Goal: Transaction & Acquisition: Book appointment/travel/reservation

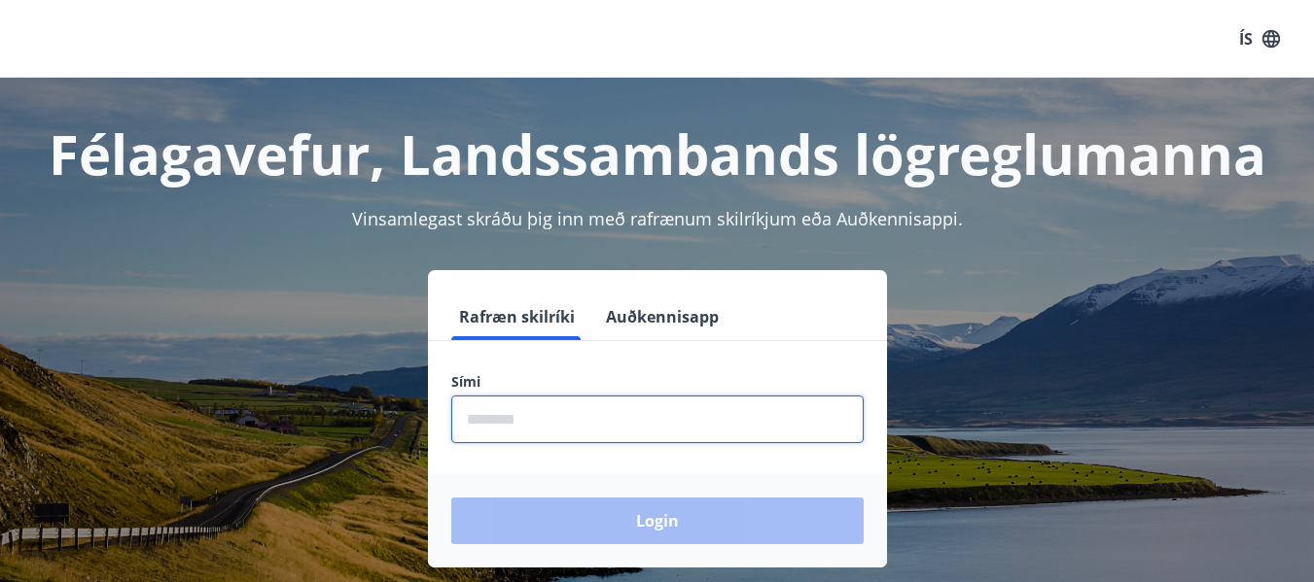
drag, startPoint x: 547, startPoint y: 421, endPoint x: 579, endPoint y: 411, distance: 33.5
click at [547, 421] on input "phone" at bounding box center [657, 420] width 412 height 48
type input "********"
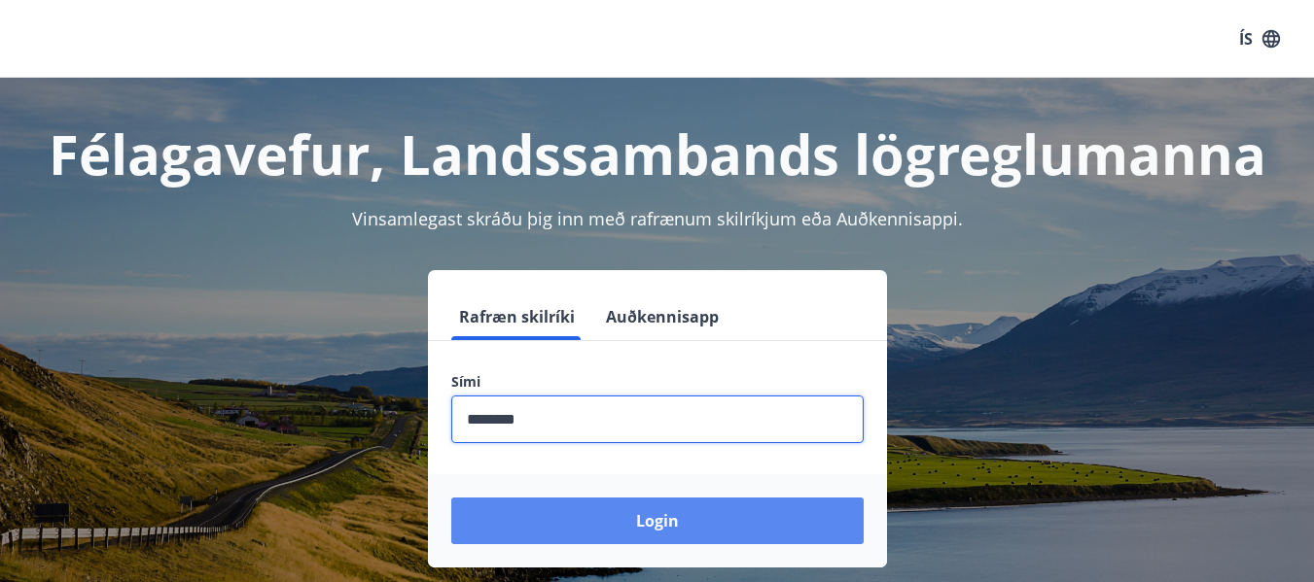
click at [574, 532] on button "Login" at bounding box center [657, 521] width 412 height 47
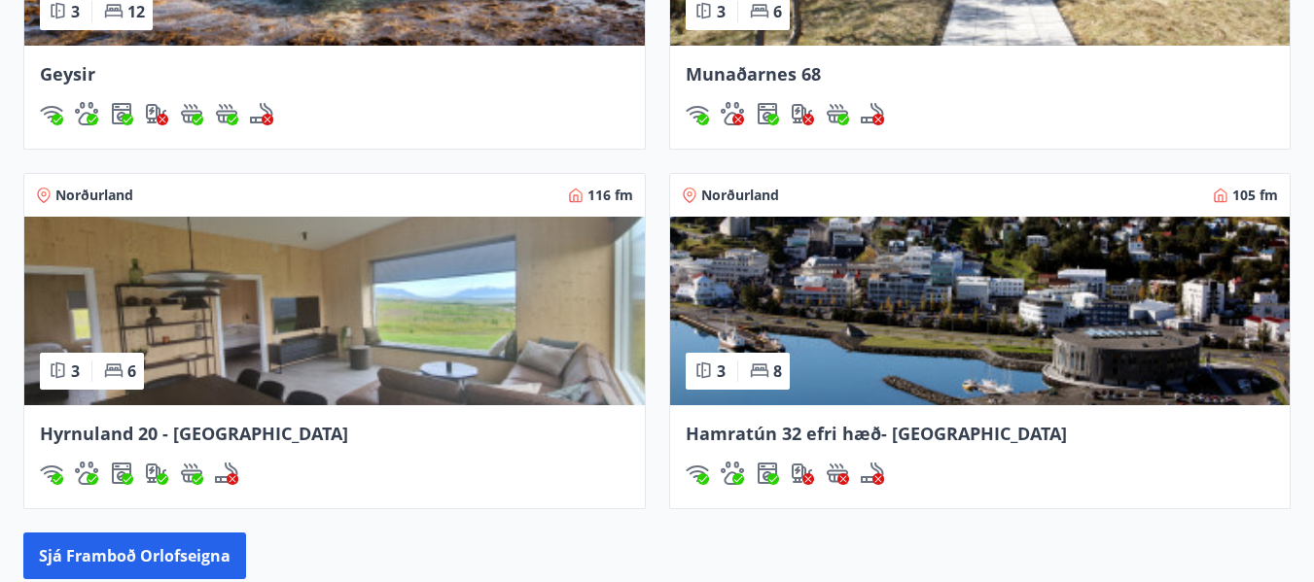
scroll to position [2042, 0]
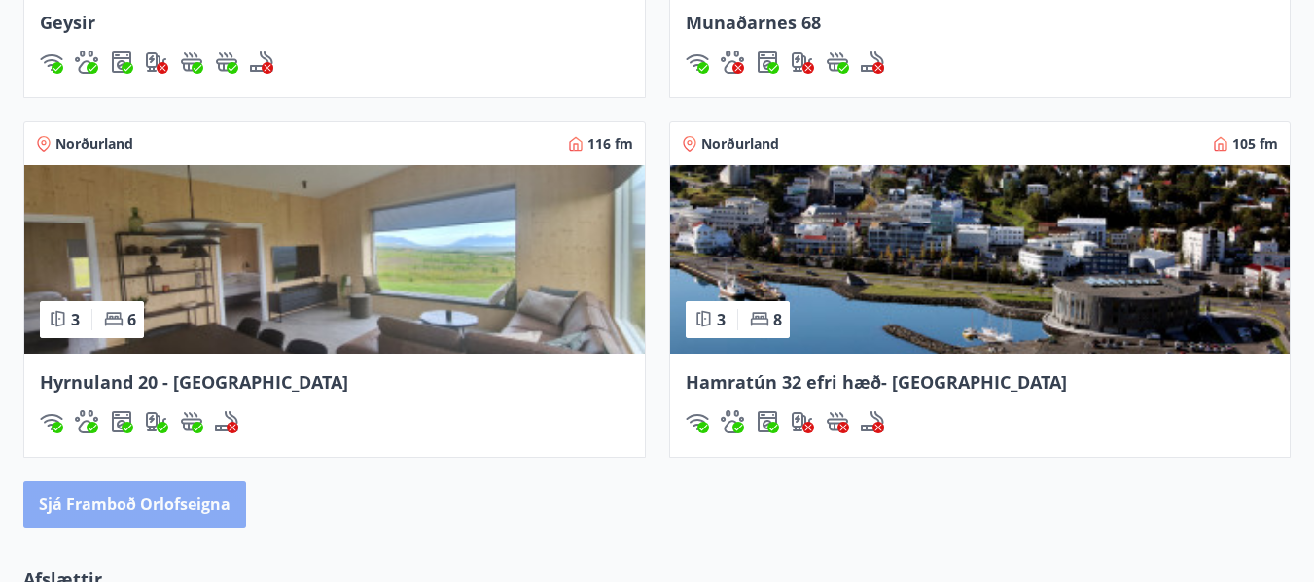
click at [201, 504] on button "Sjá framboð orlofseigna" at bounding box center [134, 504] width 223 height 47
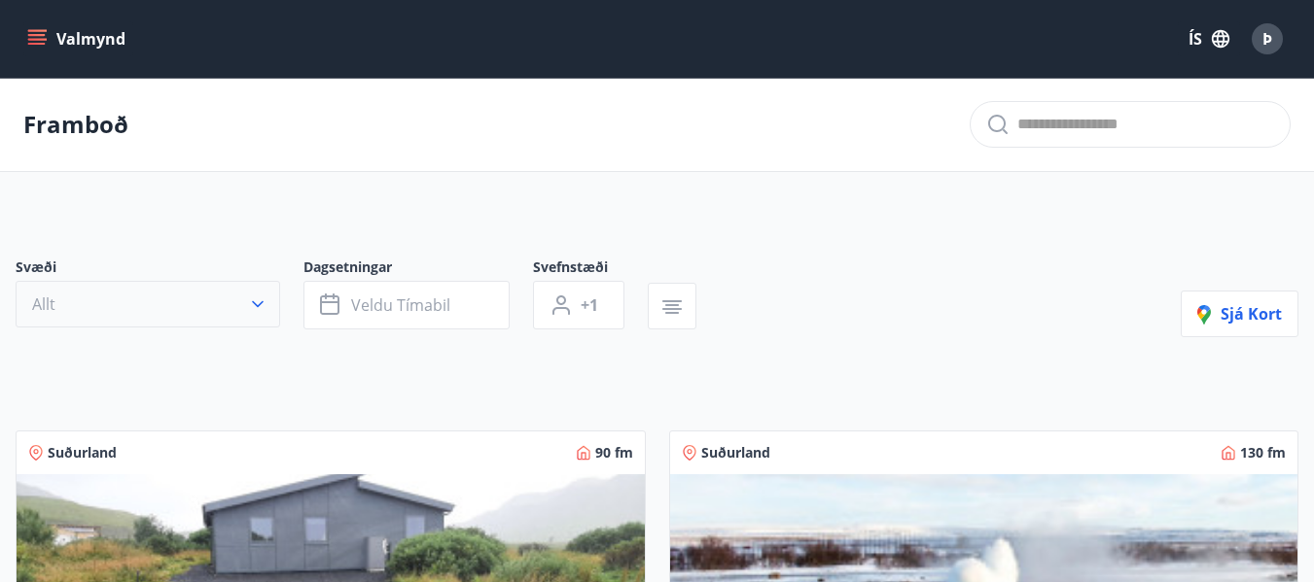
click at [263, 310] on icon "button" at bounding box center [257, 304] width 19 height 19
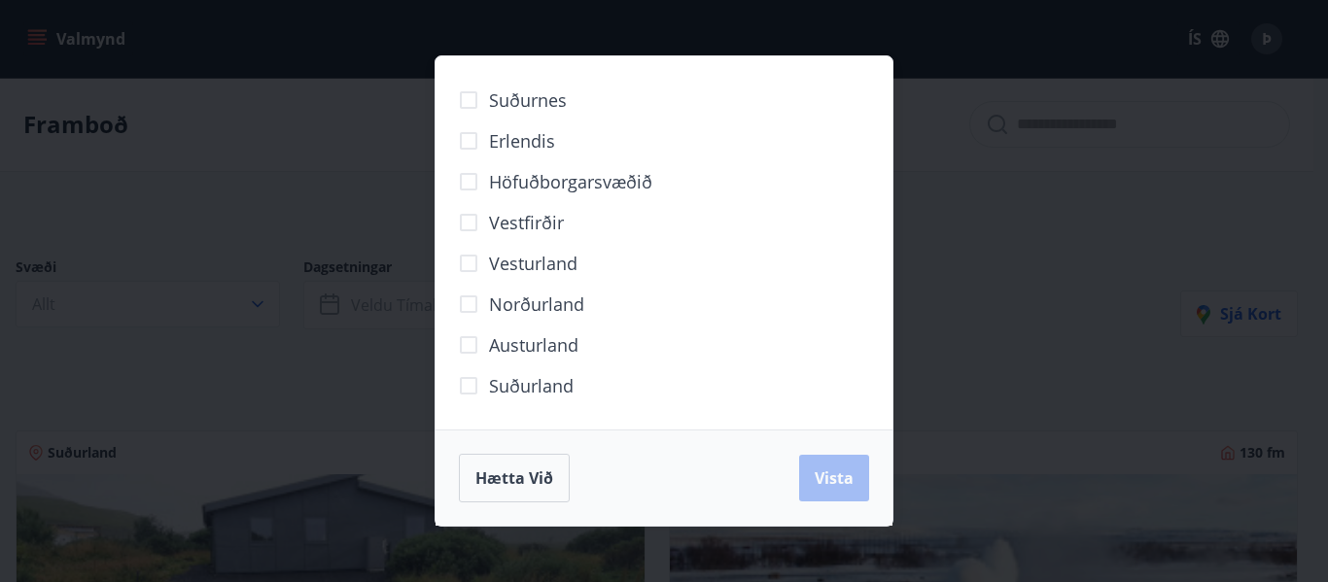
click at [556, 297] on span "Norðurland" at bounding box center [536, 304] width 95 height 25
click at [840, 490] on button "Vista" at bounding box center [834, 478] width 70 height 47
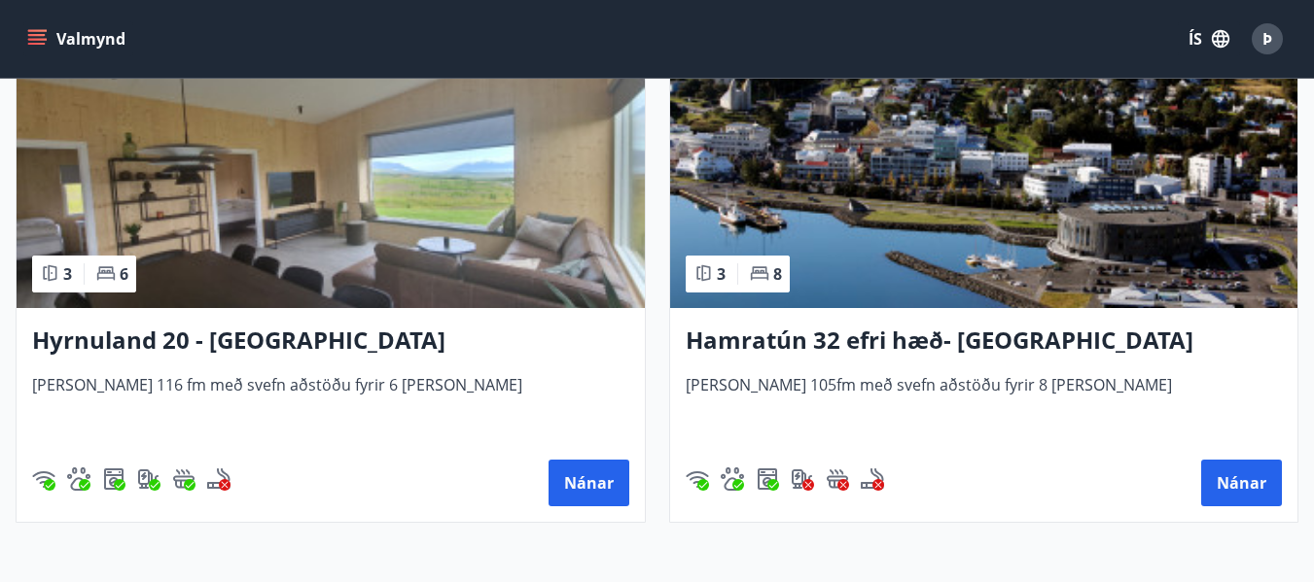
scroll to position [486, 0]
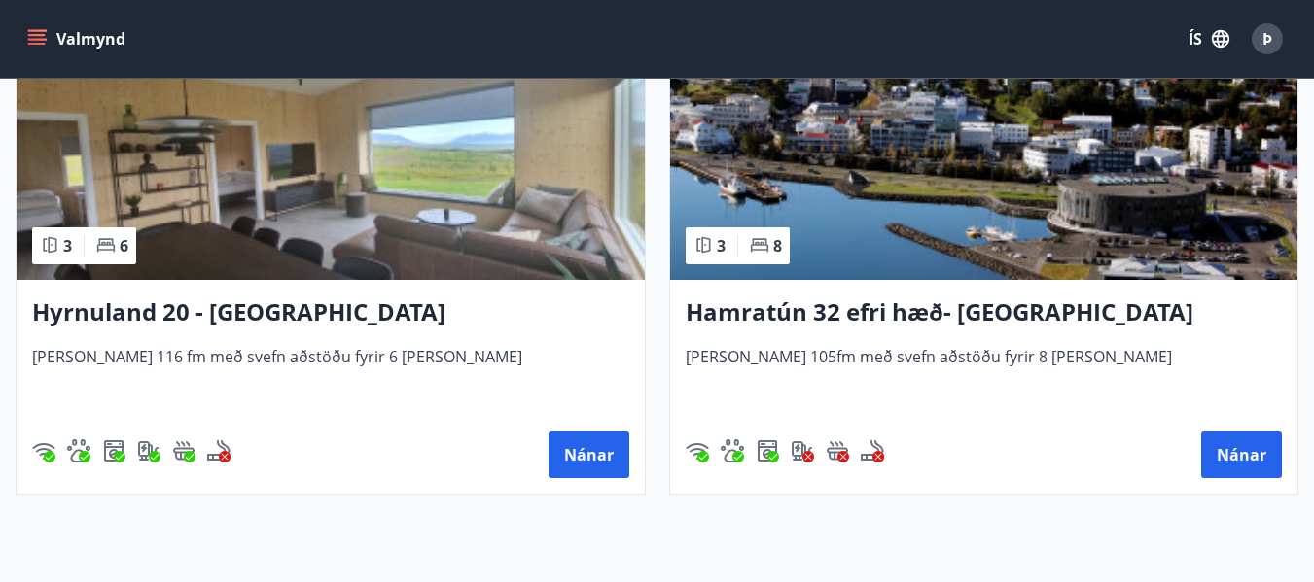
click at [237, 308] on h3 "Hyrnuland 20 - Akureyri" at bounding box center [330, 313] width 597 height 35
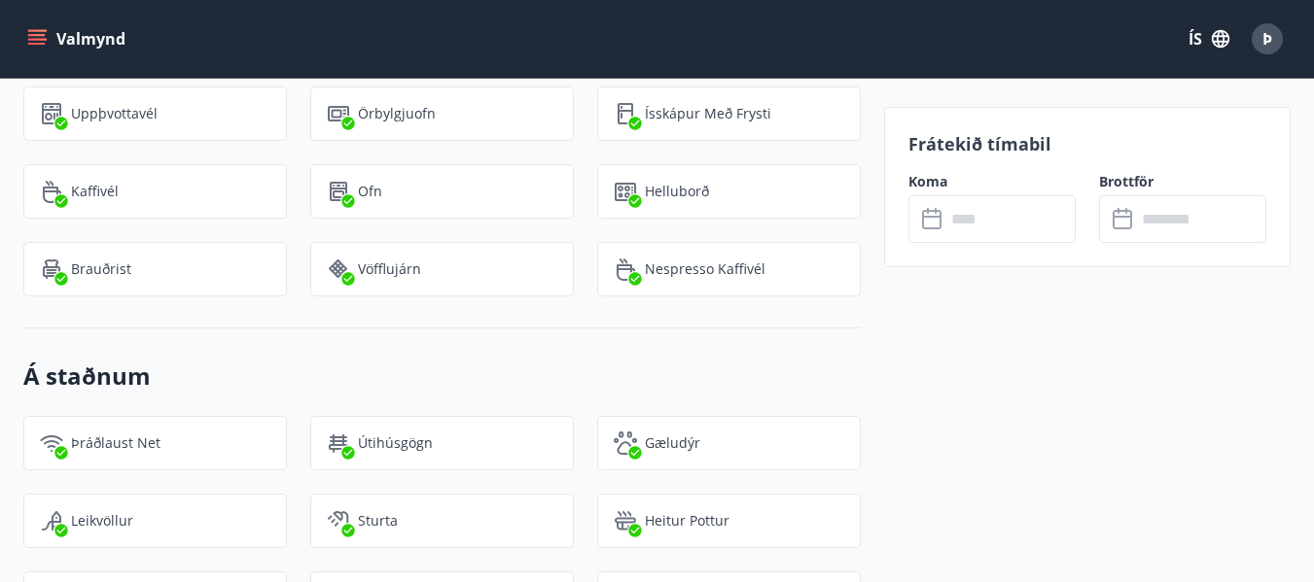
scroll to position [1944, 0]
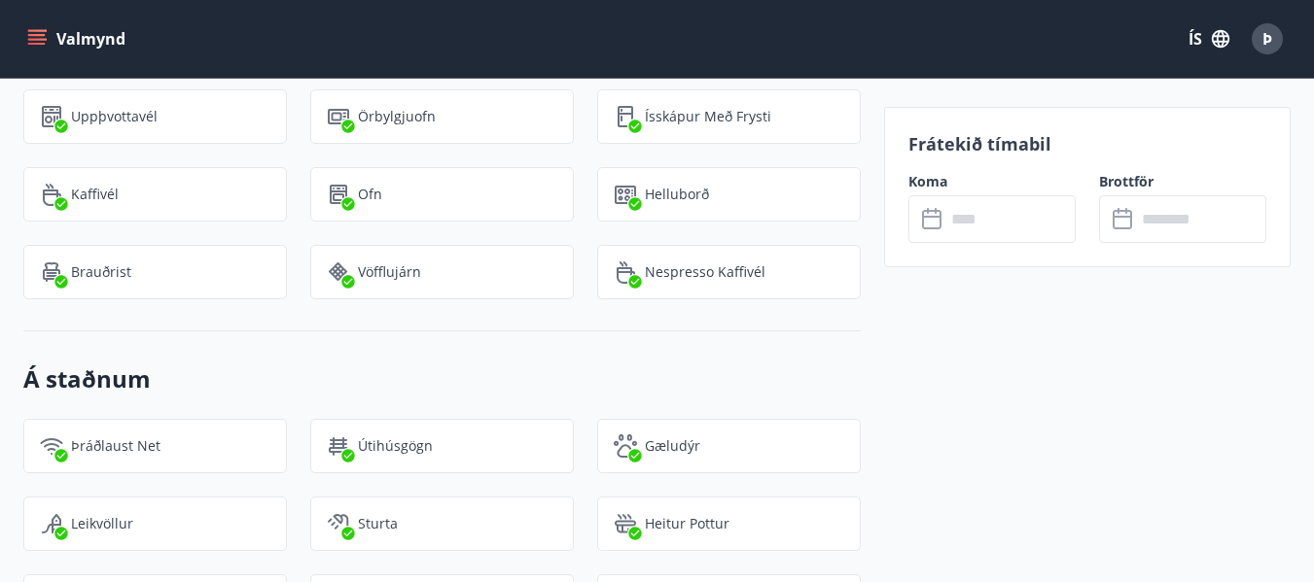
click at [991, 157] on div "Frátekið tímabil Koma ​ ​ Brottför ​ ​" at bounding box center [1087, 187] width 406 height 160
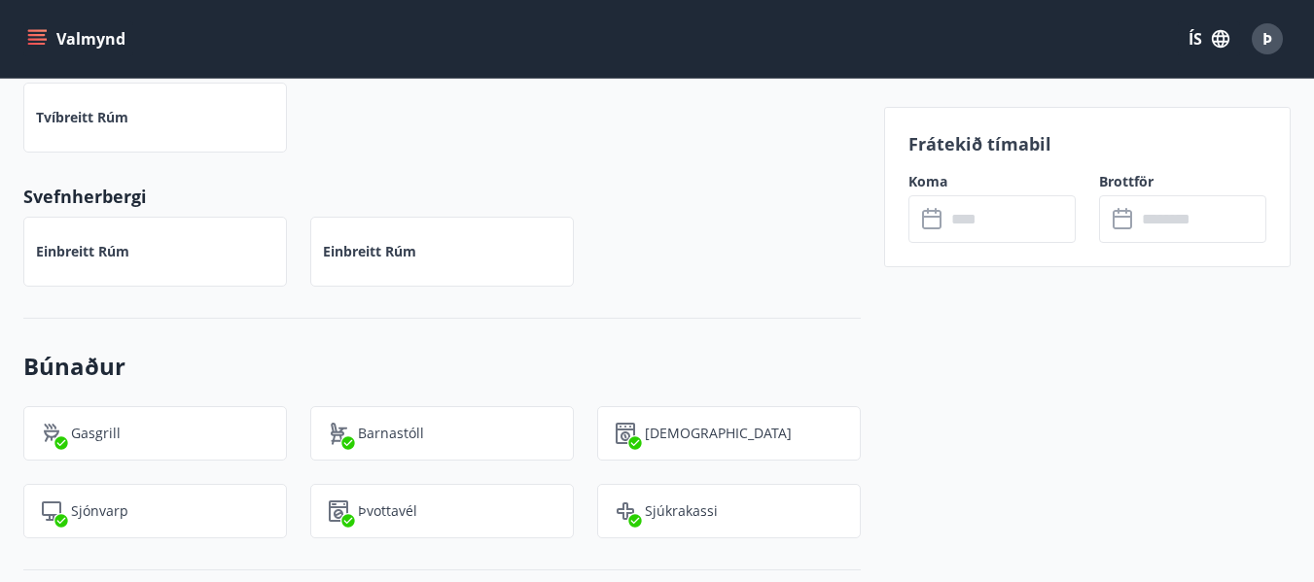
scroll to position [971, 0]
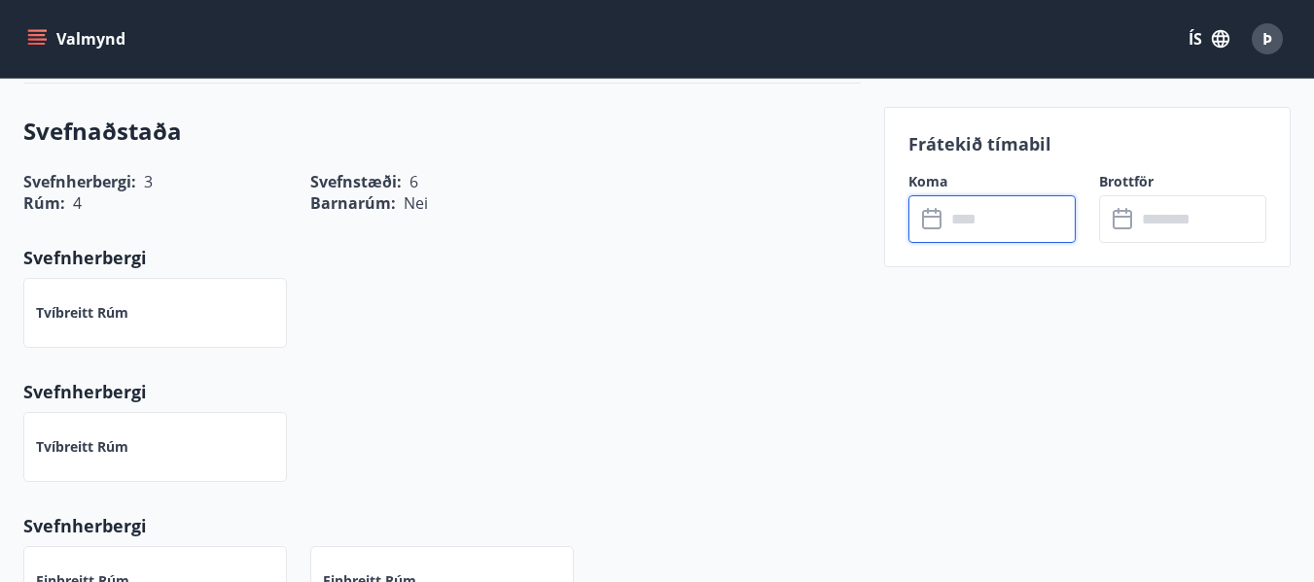
click at [957, 234] on input "text" at bounding box center [1010, 219] width 130 height 48
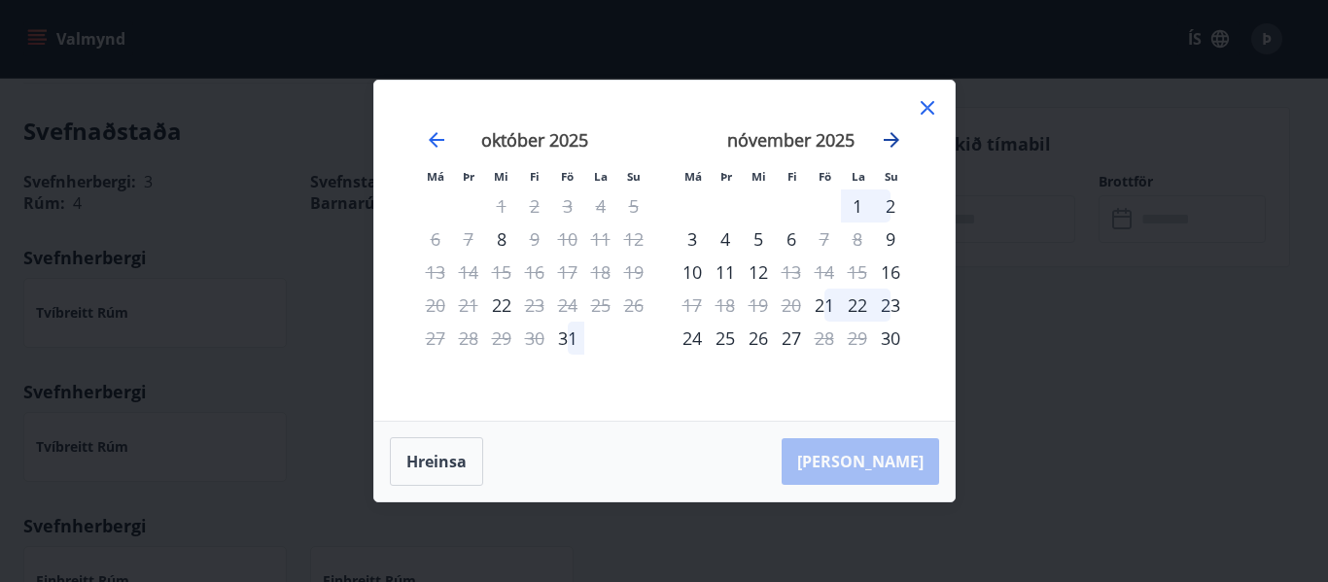
click at [894, 139] on icon "Move forward to switch to the next month." at bounding box center [892, 140] width 16 height 16
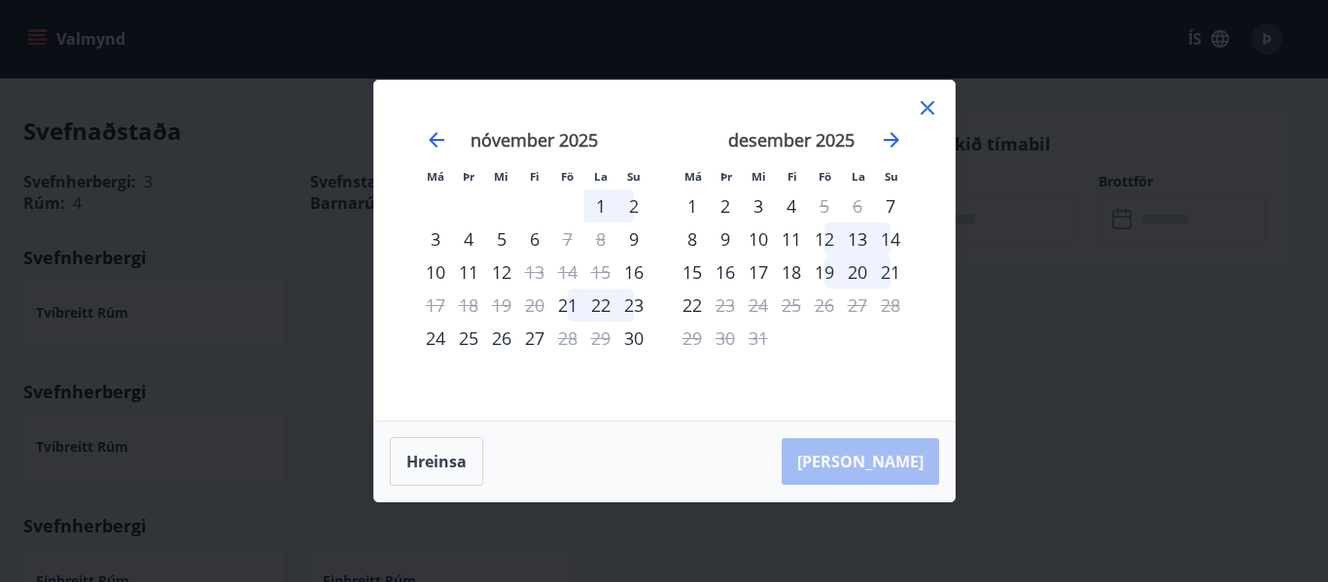
click at [929, 108] on icon at bounding box center [927, 107] width 23 height 23
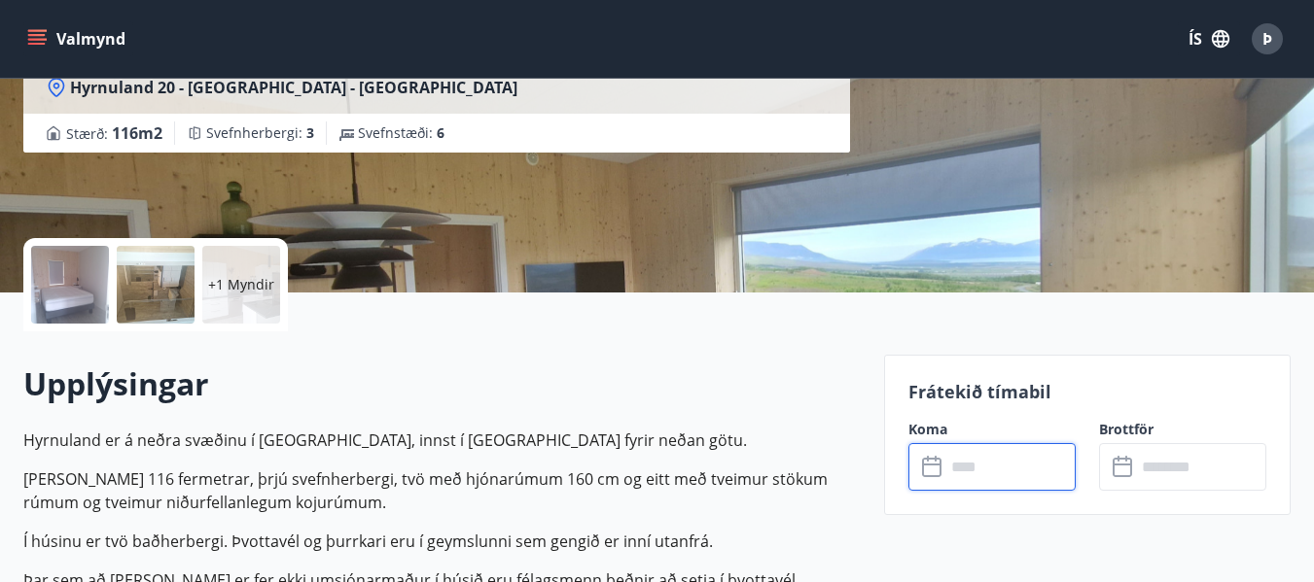
scroll to position [0, 0]
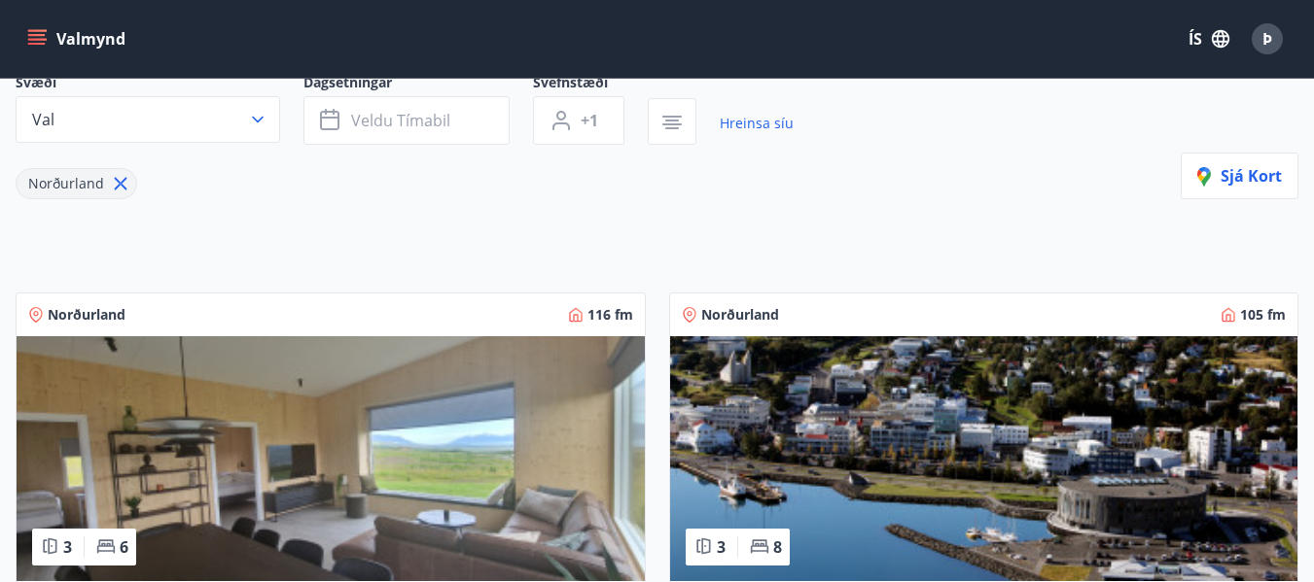
scroll to position [194, 0]
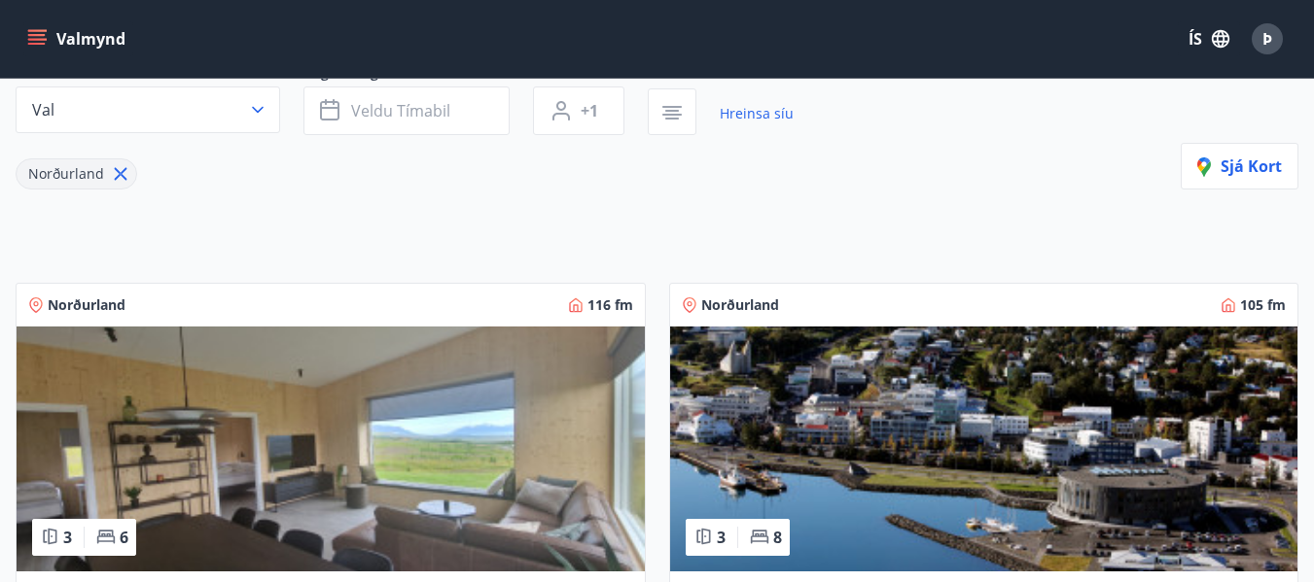
click at [383, 410] on img at bounding box center [331, 449] width 628 height 245
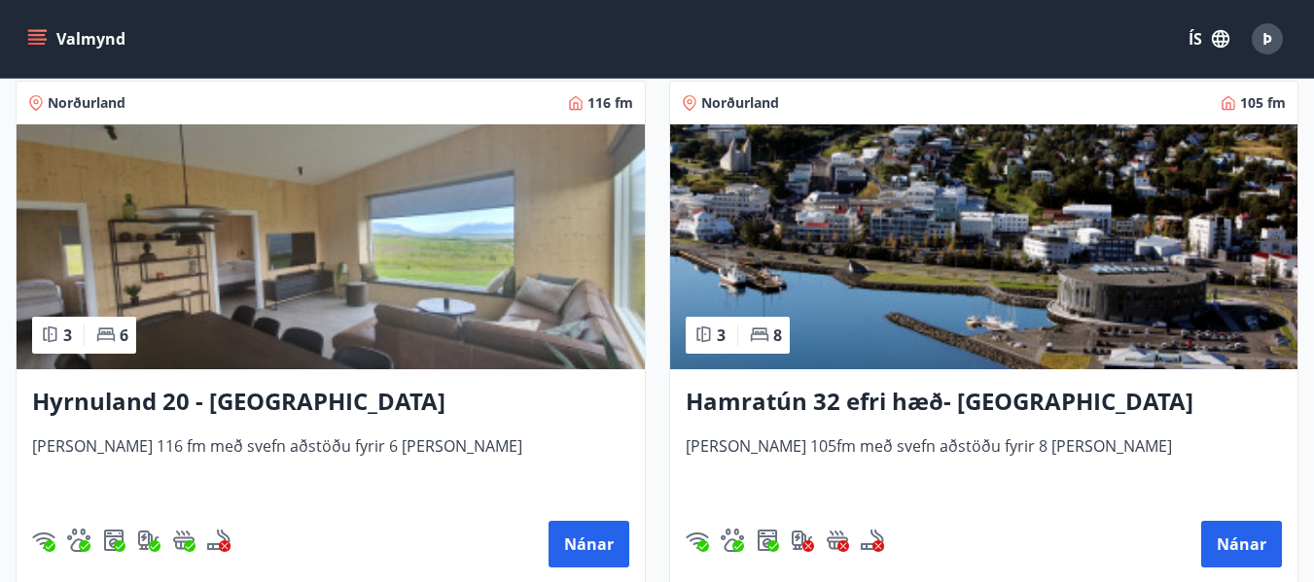
click at [943, 300] on img at bounding box center [984, 246] width 628 height 245
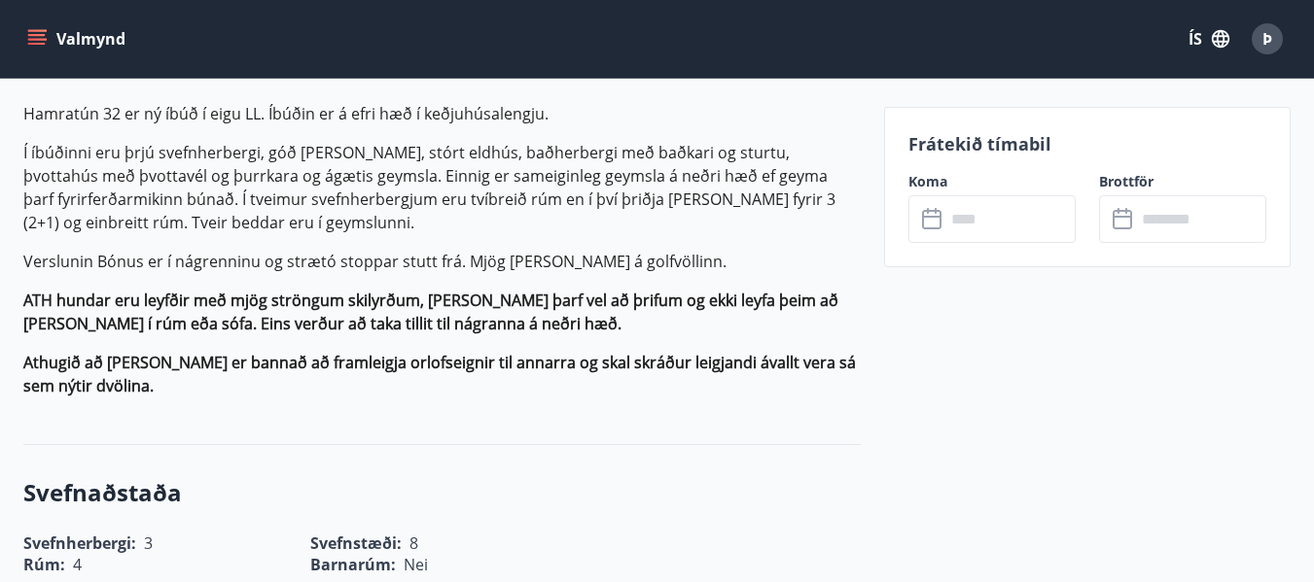
scroll to position [681, 0]
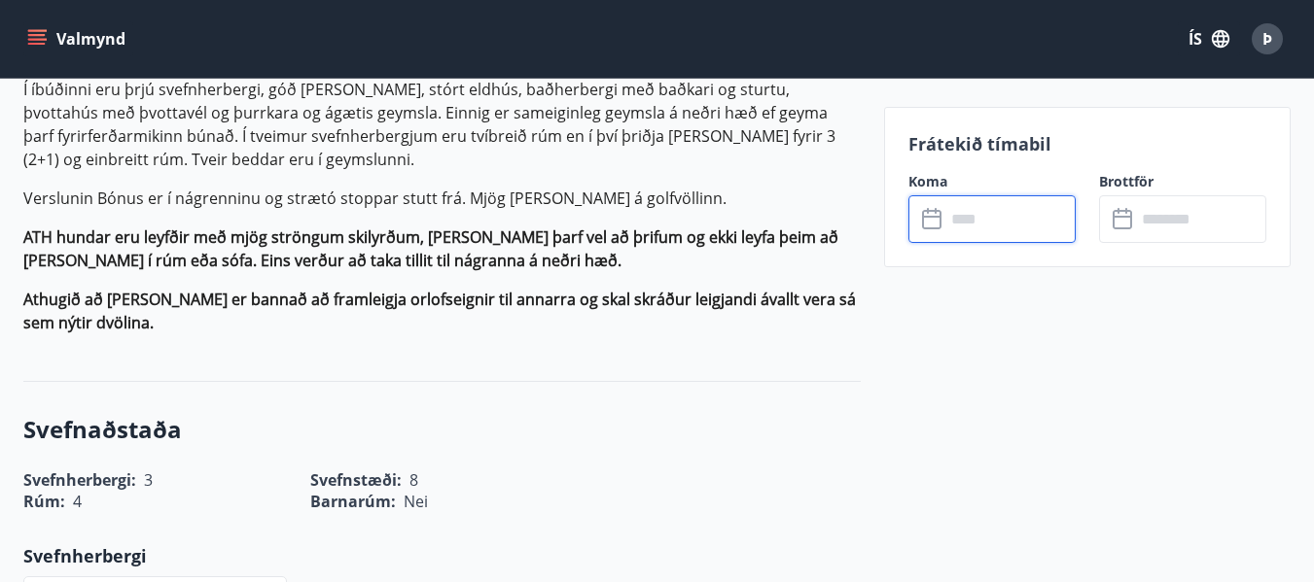
click at [987, 221] on input "text" at bounding box center [1010, 219] width 130 height 48
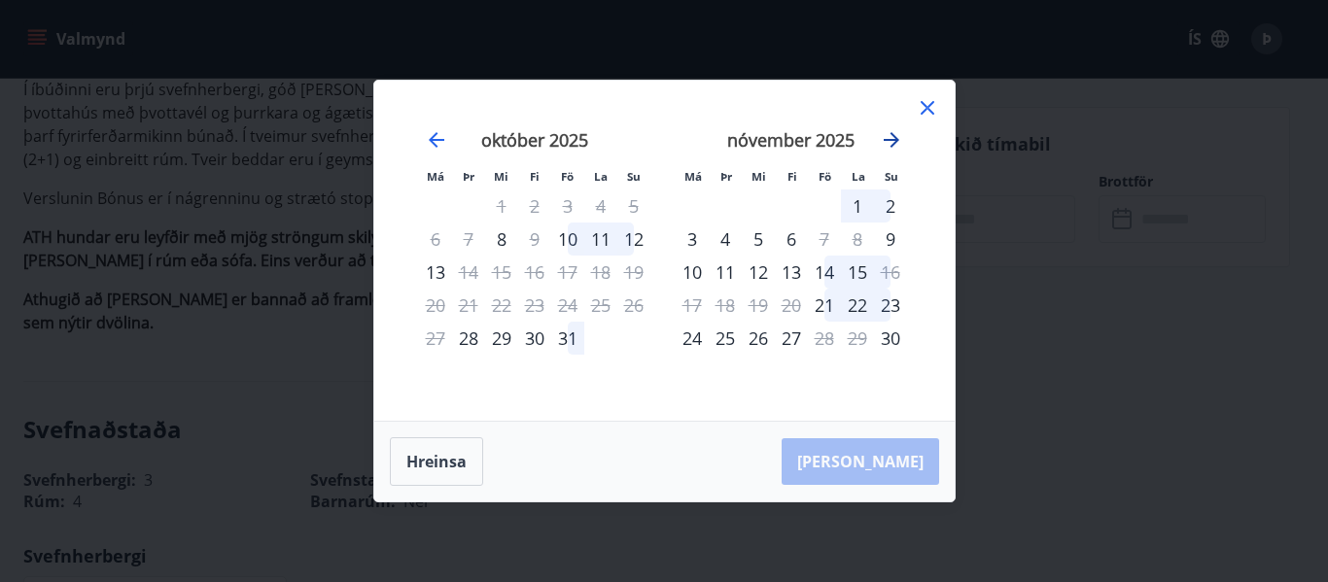
click at [893, 147] on icon "Move forward to switch to the next month." at bounding box center [891, 139] width 23 height 23
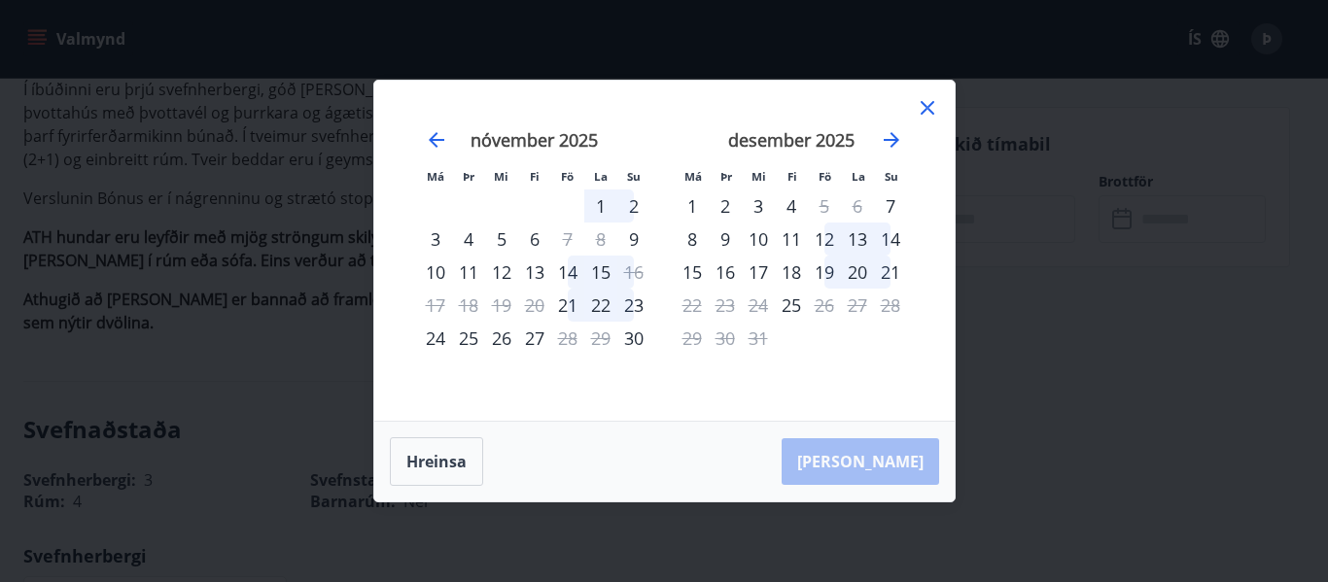
click at [914, 111] on div "desember 2025 1 2 3 4 5 6 7 8 9 10 11 12 13 14 15 16 17 18 19 20 21 22 23 24 25…" at bounding box center [791, 263] width 257 height 319
click at [925, 111] on icon at bounding box center [928, 108] width 14 height 14
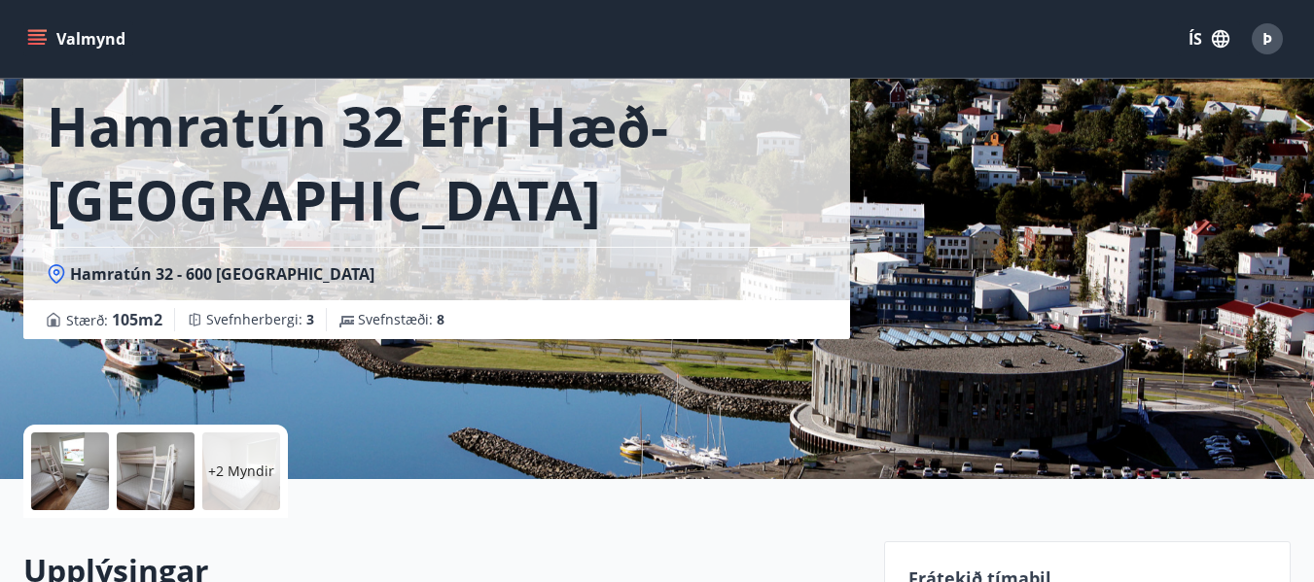
scroll to position [0, 0]
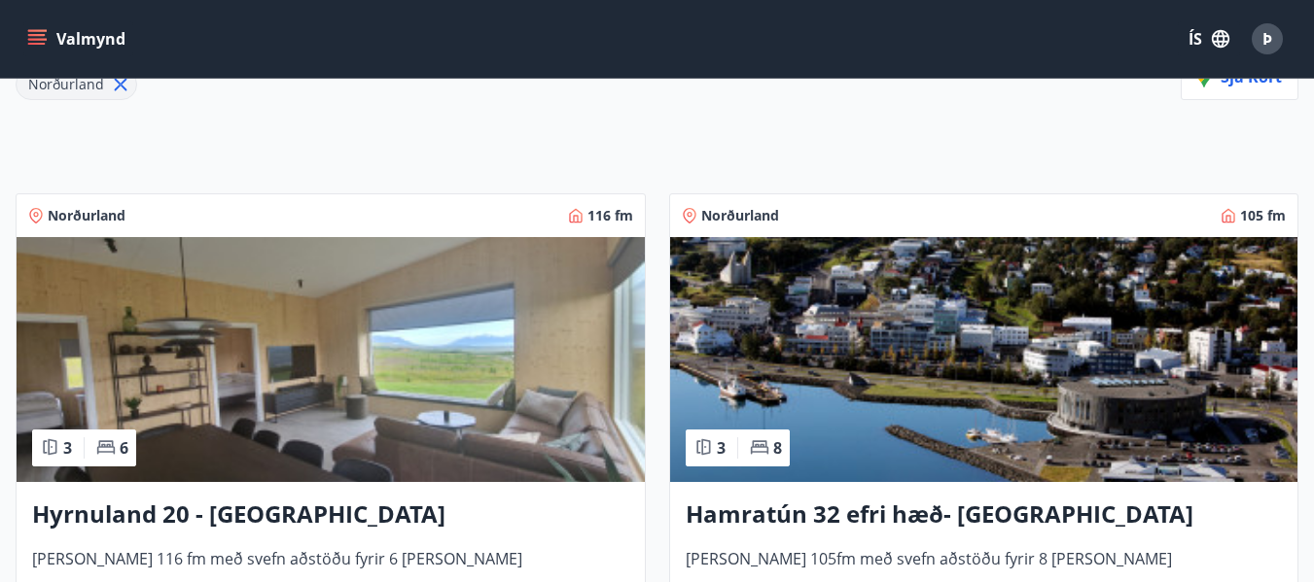
scroll to position [292, 0]
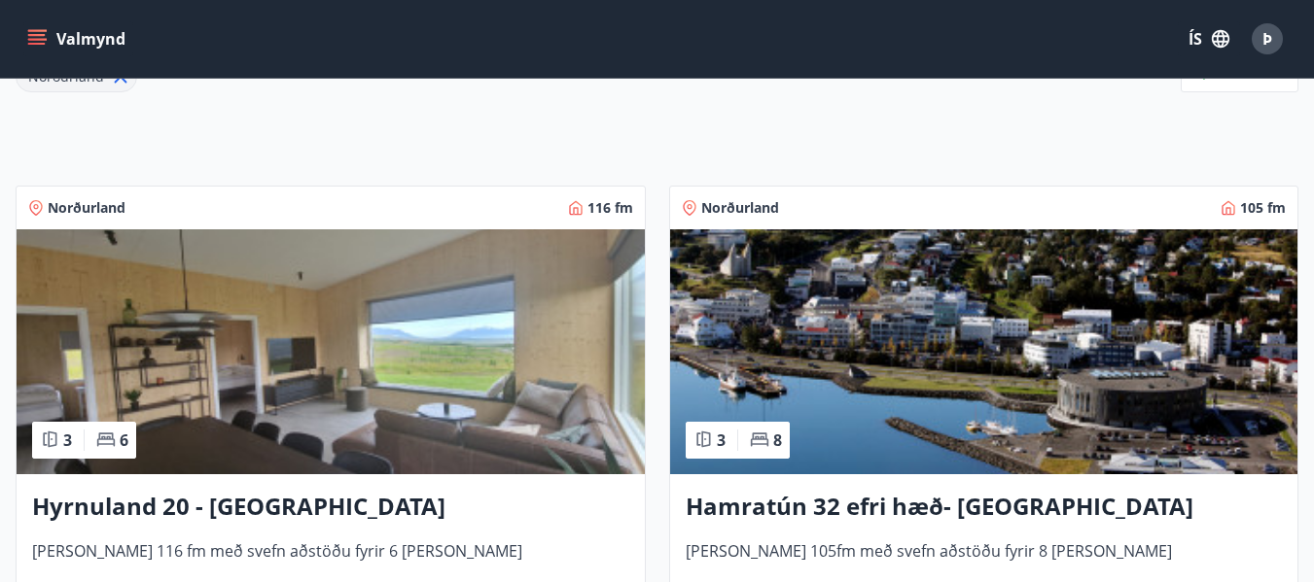
click at [261, 501] on h3 "Hyrnuland 20 - Akureyri" at bounding box center [330, 507] width 597 height 35
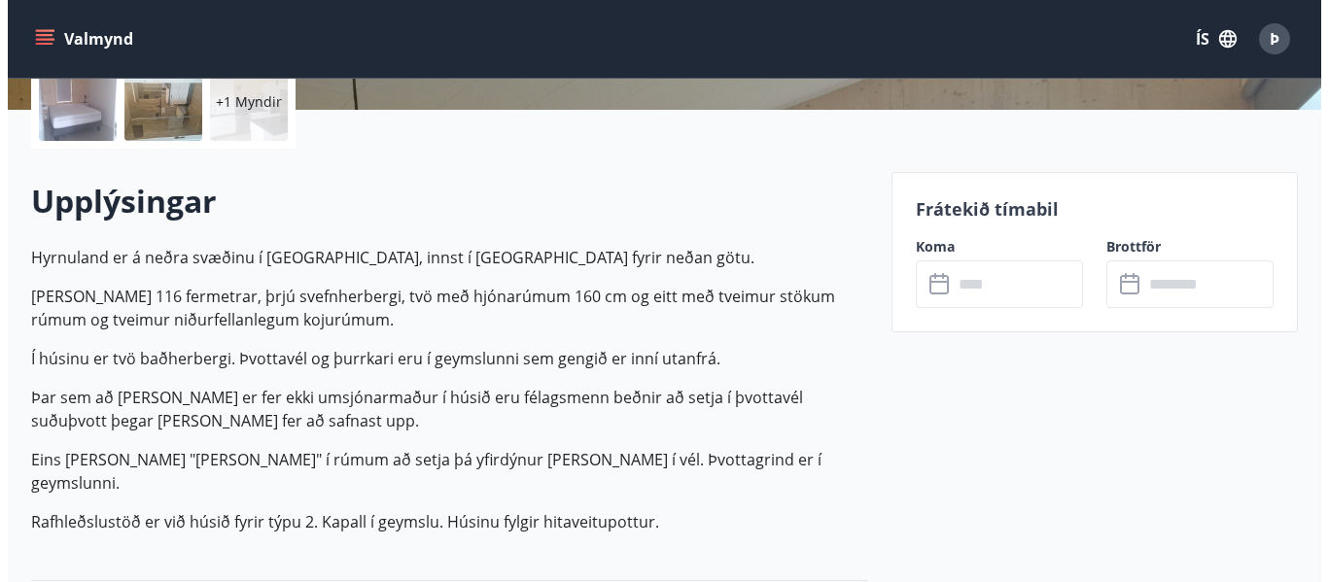
scroll to position [486, 0]
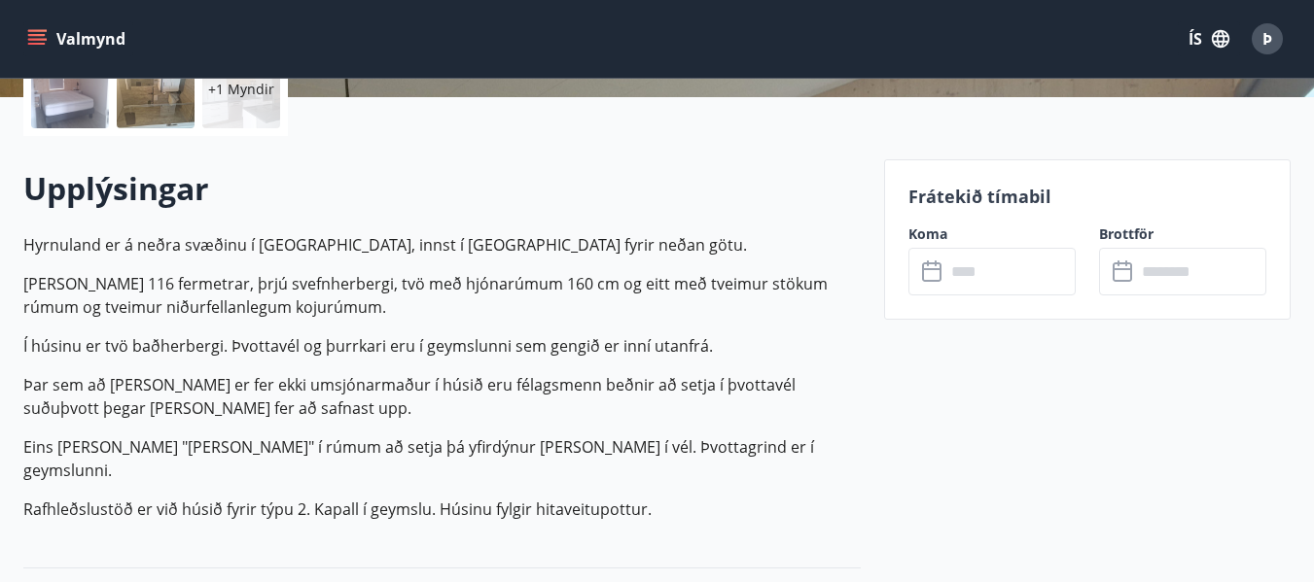
click at [988, 268] on input "text" at bounding box center [1010, 272] width 130 height 48
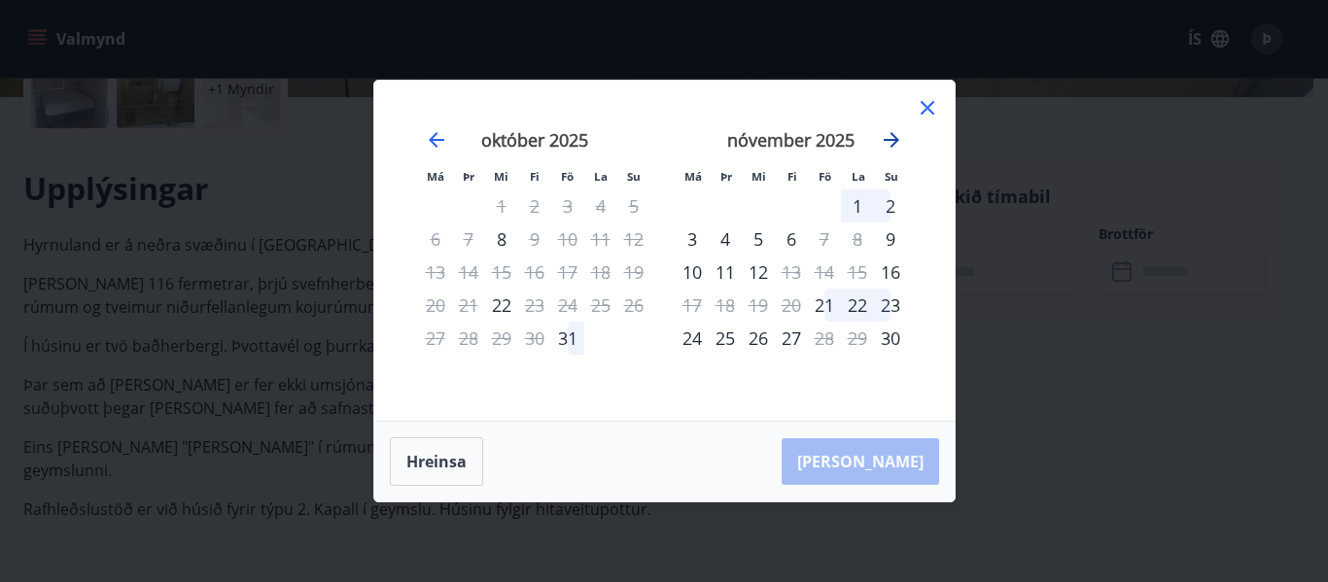
click at [893, 139] on icon "Move forward to switch to the next month." at bounding box center [892, 140] width 16 height 16
